Goal: Transaction & Acquisition: Download file/media

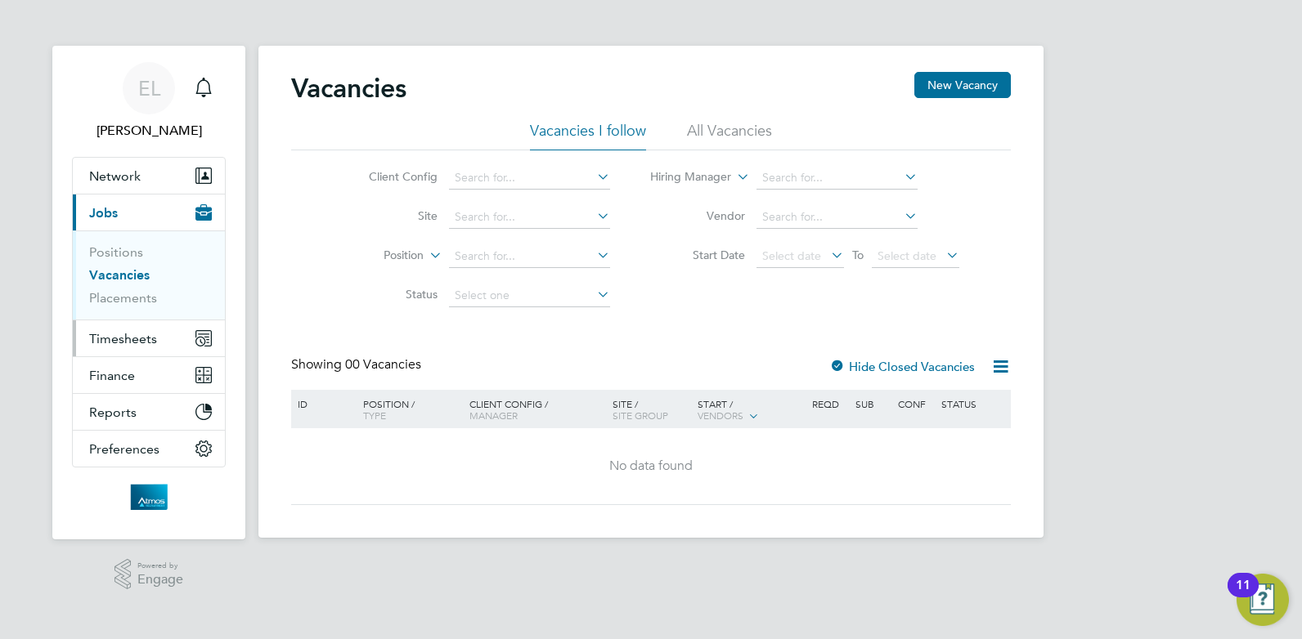
click at [123, 342] on span "Timesheets" at bounding box center [123, 339] width 68 height 16
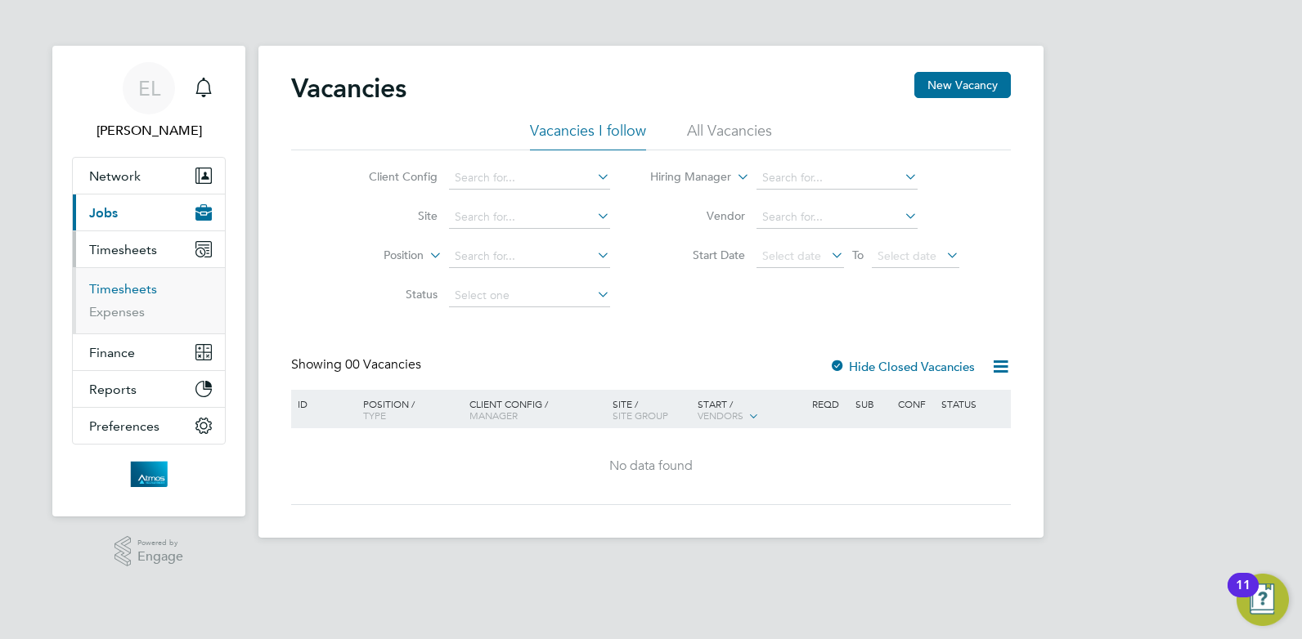
click at [127, 289] on link "Timesheets" at bounding box center [123, 289] width 68 height 16
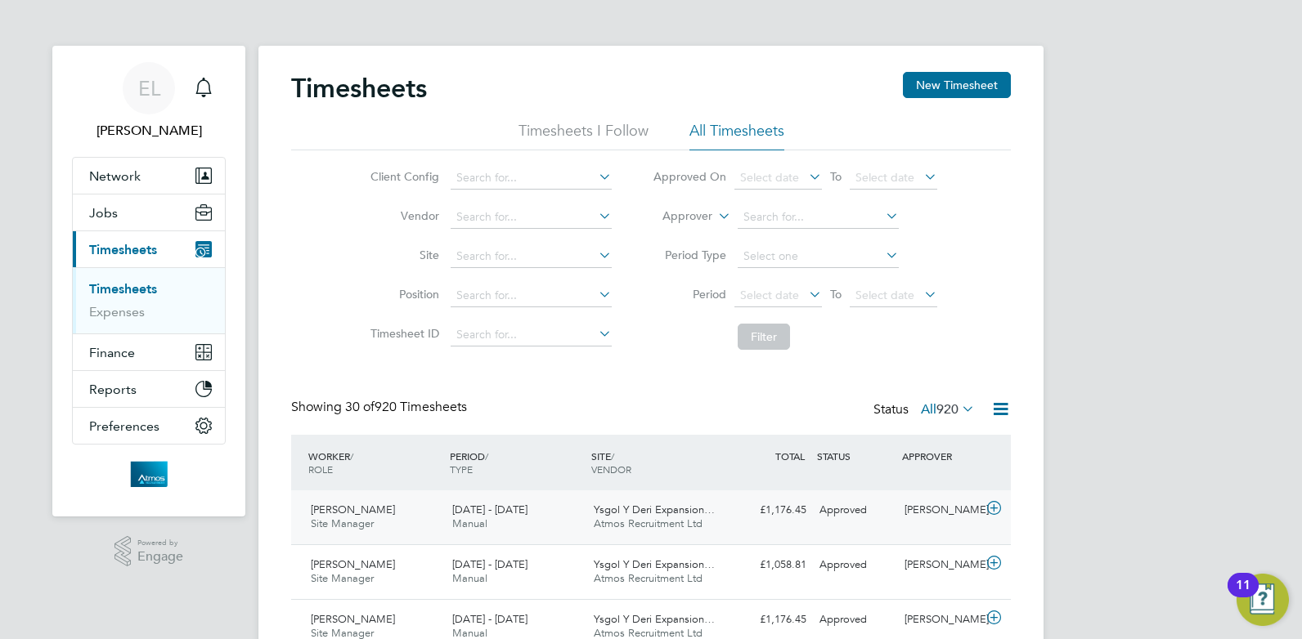
click at [355, 513] on span "Kayleigh Archer" at bounding box center [353, 510] width 84 height 14
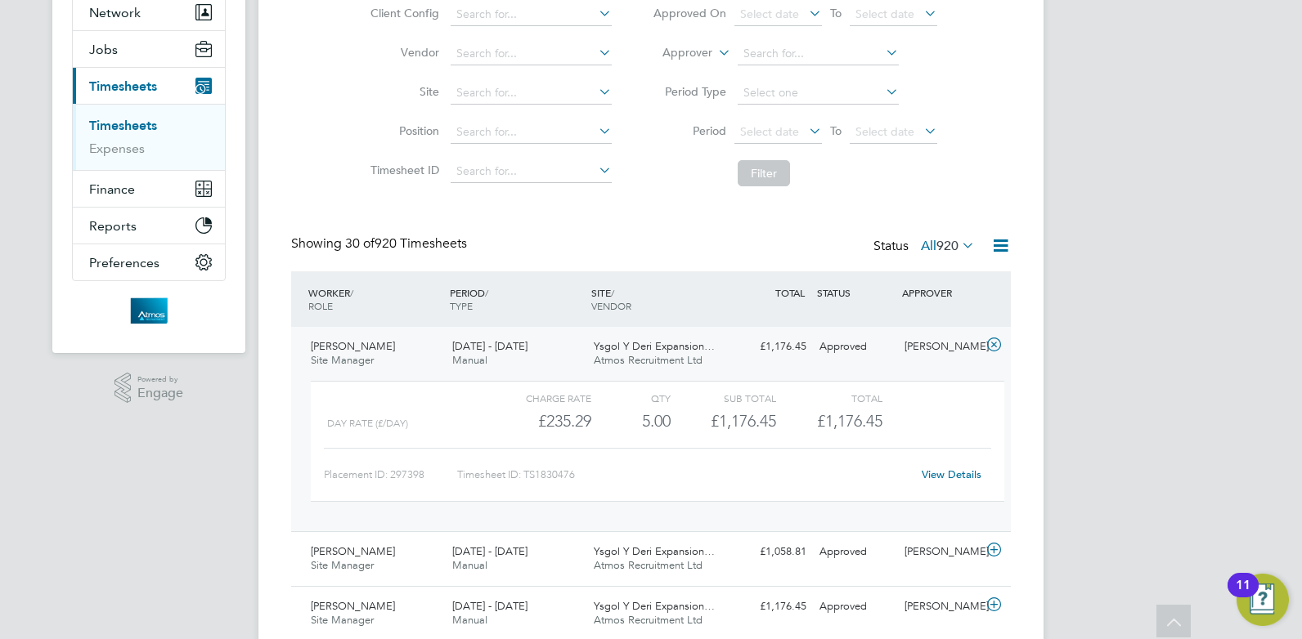
click at [941, 477] on link "View Details" at bounding box center [952, 475] width 60 height 14
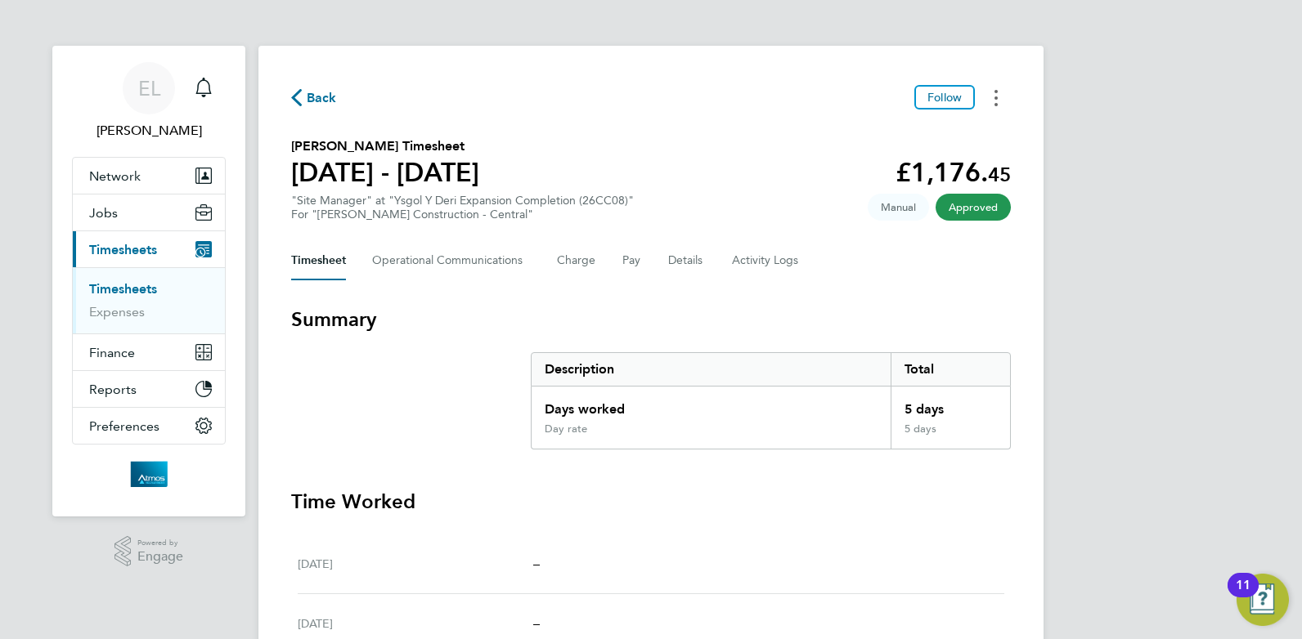
click at [996, 97] on circle "Timesheets Menu" at bounding box center [995, 97] width 3 height 3
click at [912, 141] on link "Download timesheet" at bounding box center [912, 134] width 196 height 33
